Goal: Task Accomplishment & Management: Manage account settings

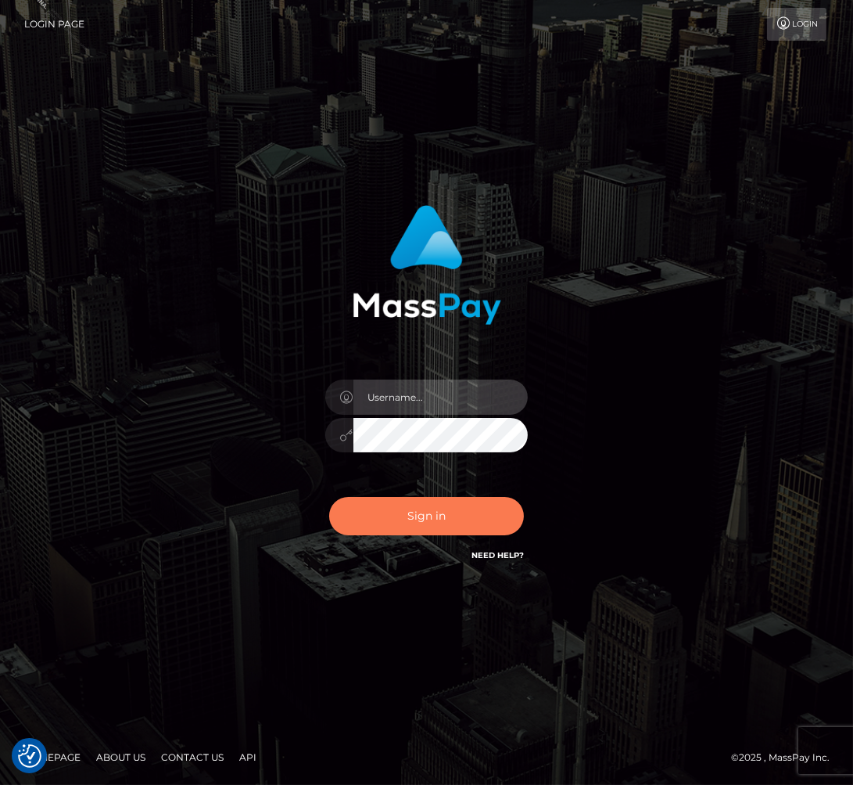
type input "Veska.megabonanza"
click at [396, 512] on button "Sign in" at bounding box center [427, 516] width 196 height 38
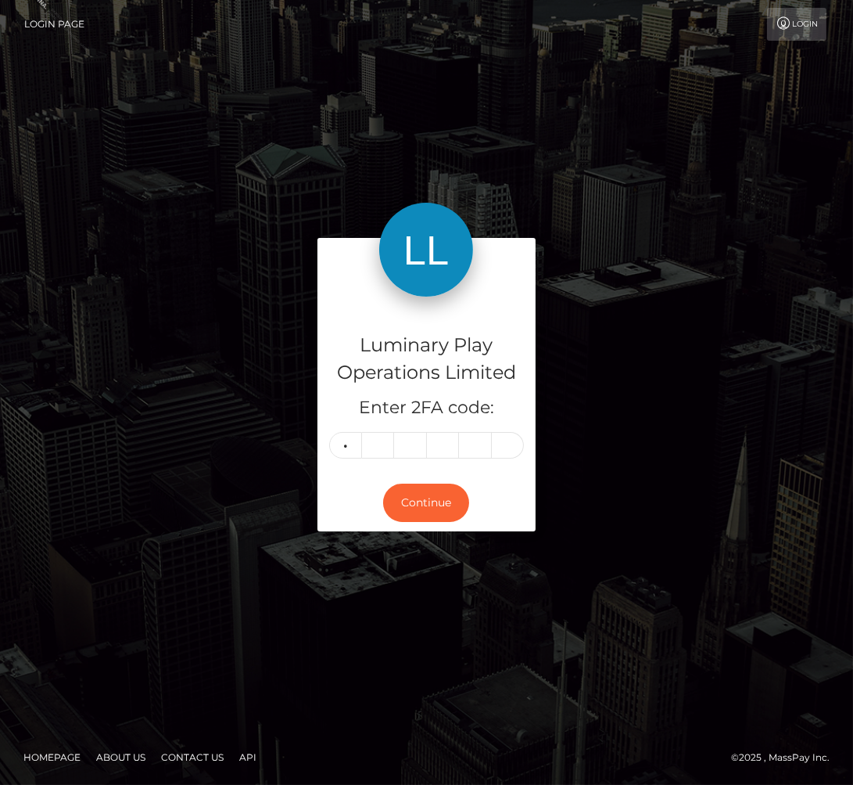
type input "5"
type input "7"
type input "5"
type input "9"
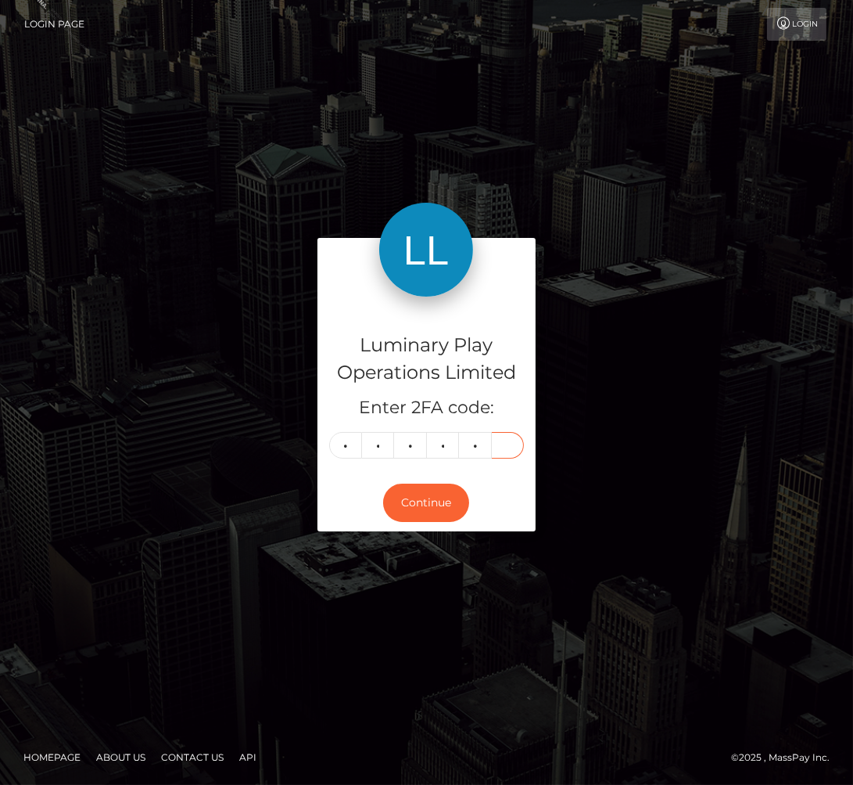
type input "7"
